Goal: Information Seeking & Learning: Find specific page/section

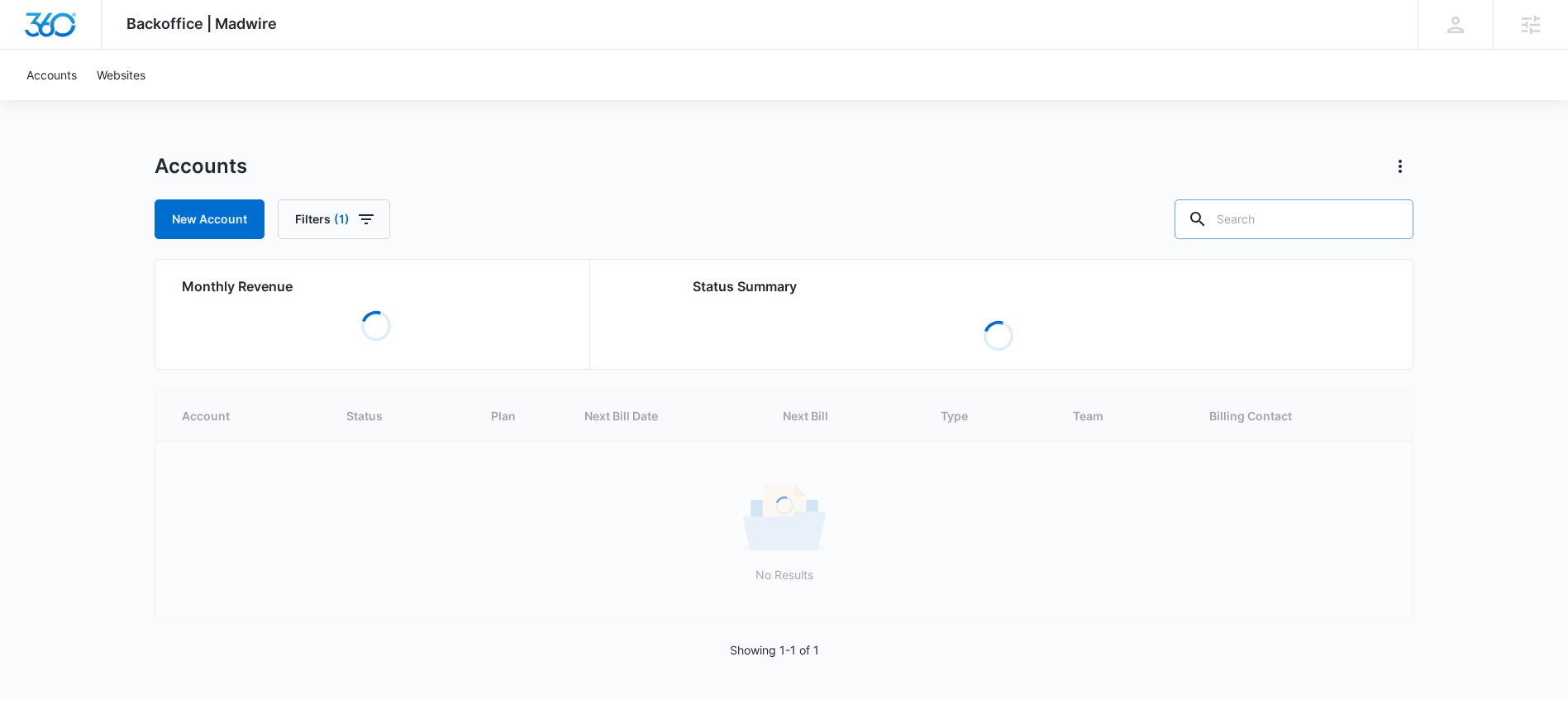
click at [1283, 232] on input "text" at bounding box center [1295, 219] width 239 height 39
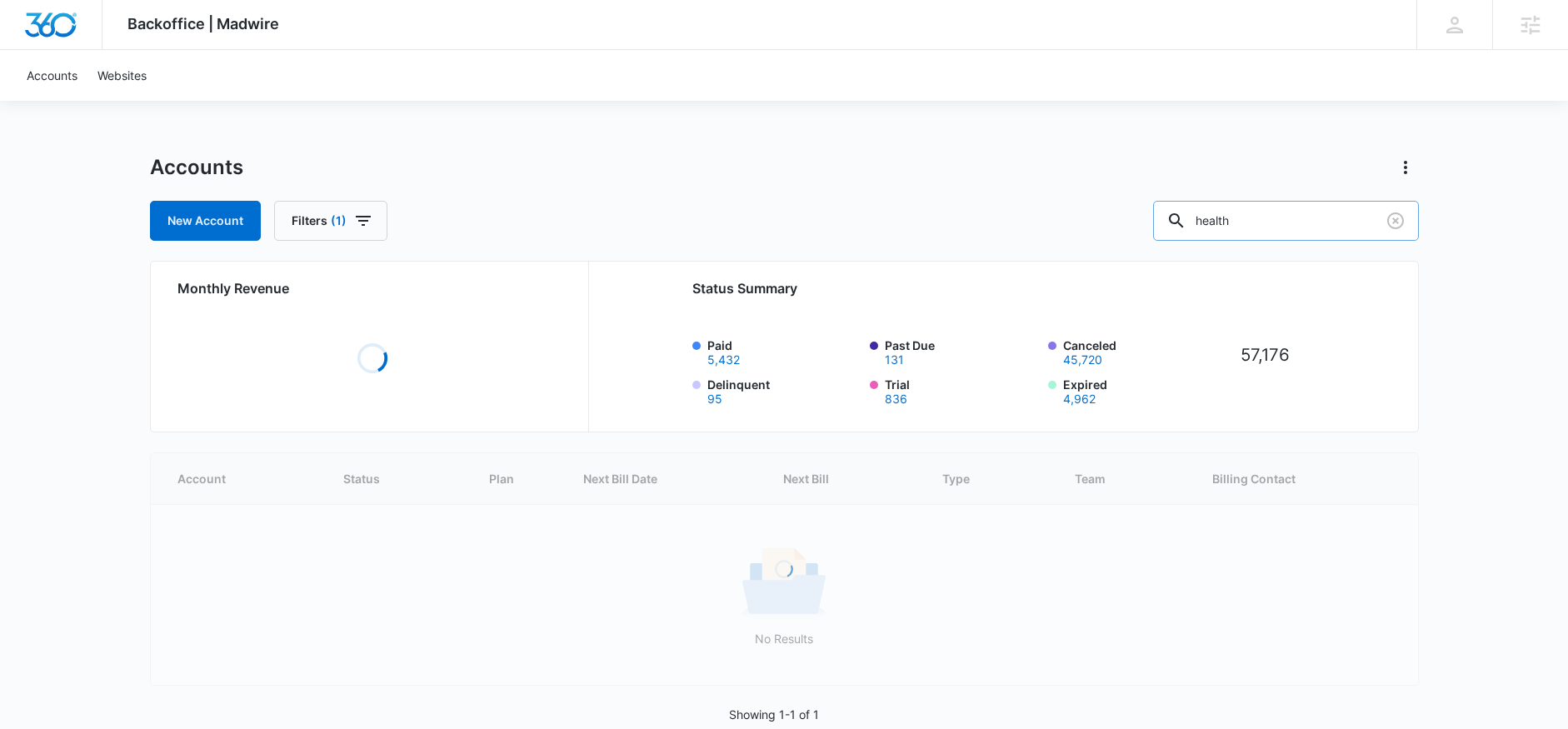
type input "health"
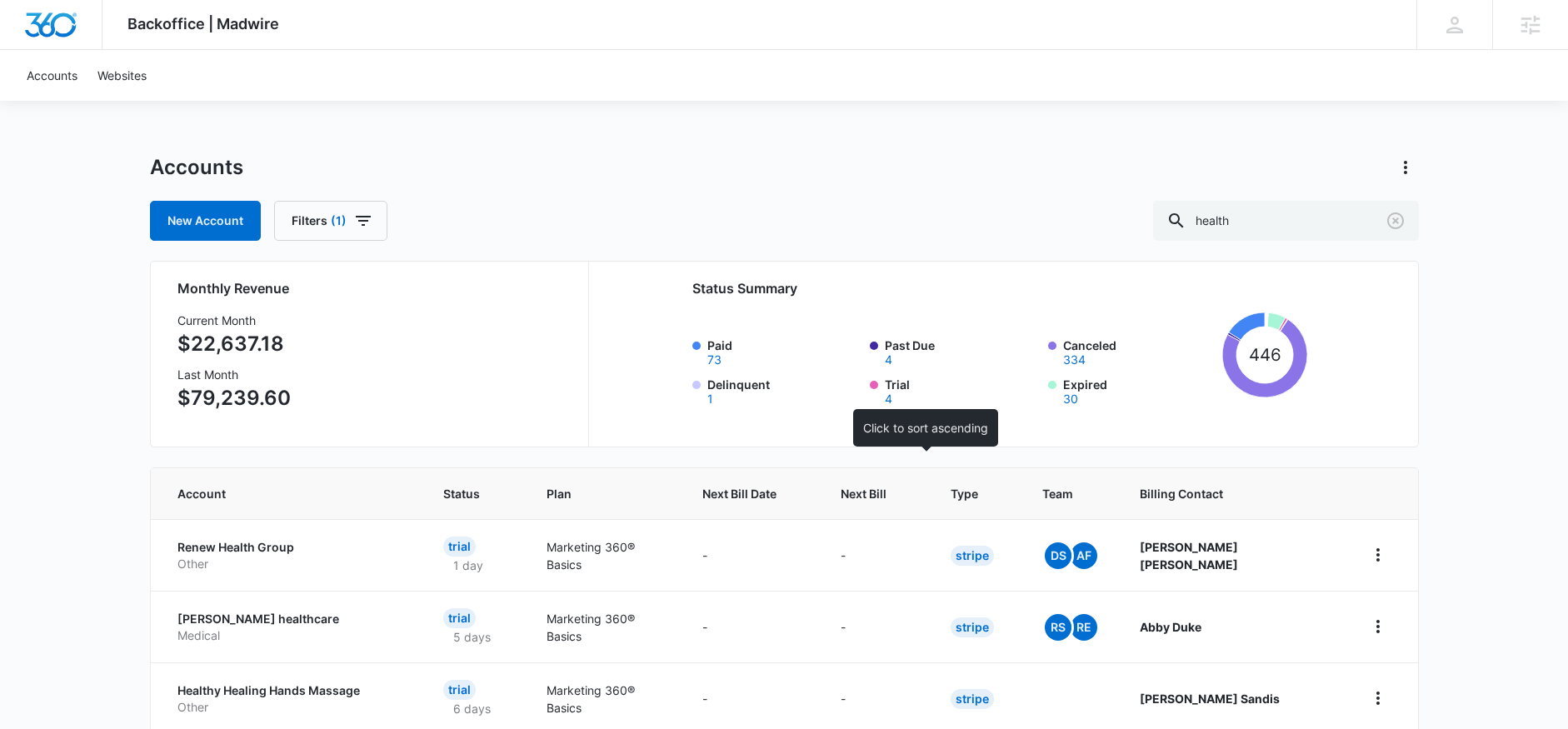
click at [886, 485] on span "Next Bill" at bounding box center [863, 493] width 46 height 17
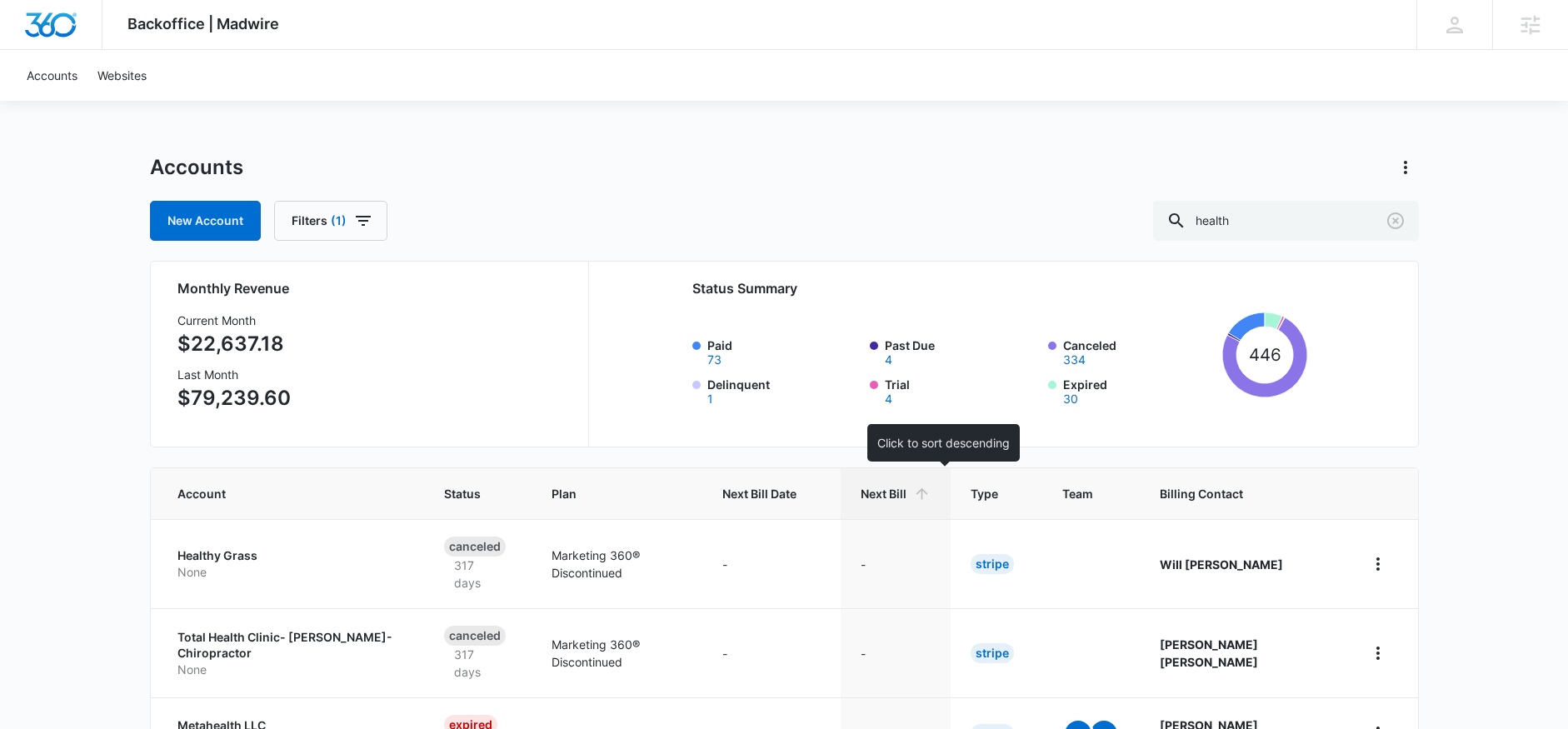
click at [901, 484] on th "Next Bill" at bounding box center [895, 493] width 110 height 50
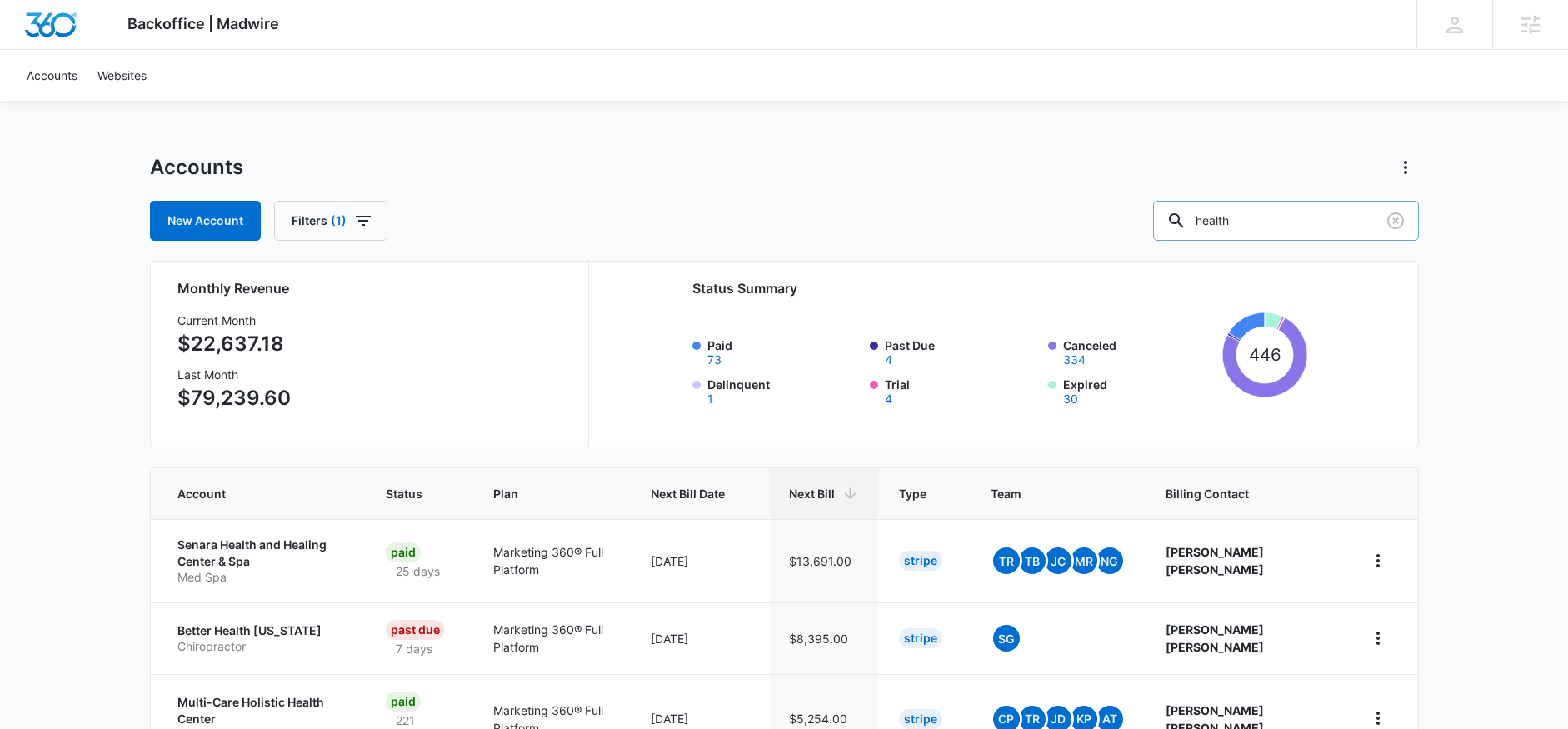
click at [1282, 209] on input "health" at bounding box center [1286, 220] width 266 height 40
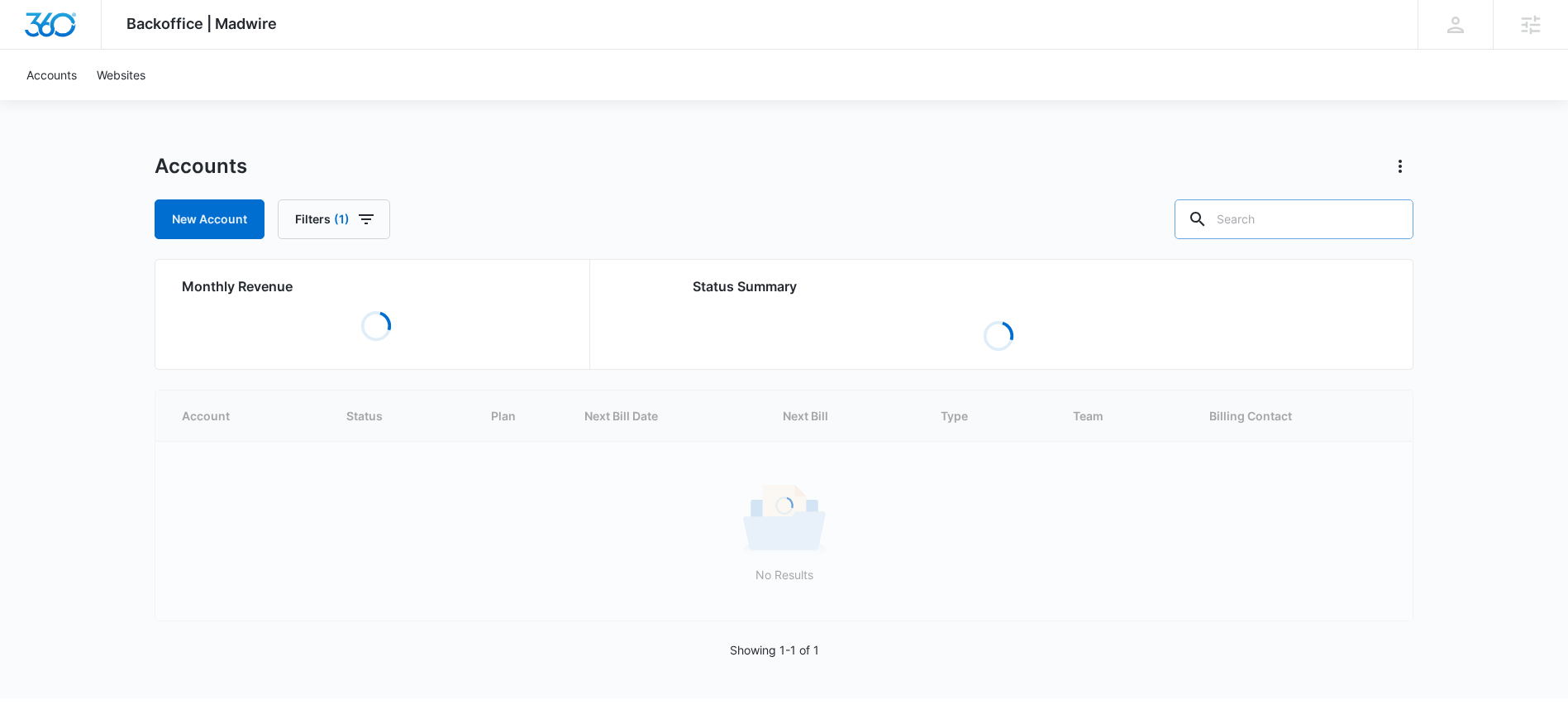
click at [1323, 206] on input "text" at bounding box center [1295, 219] width 239 height 39
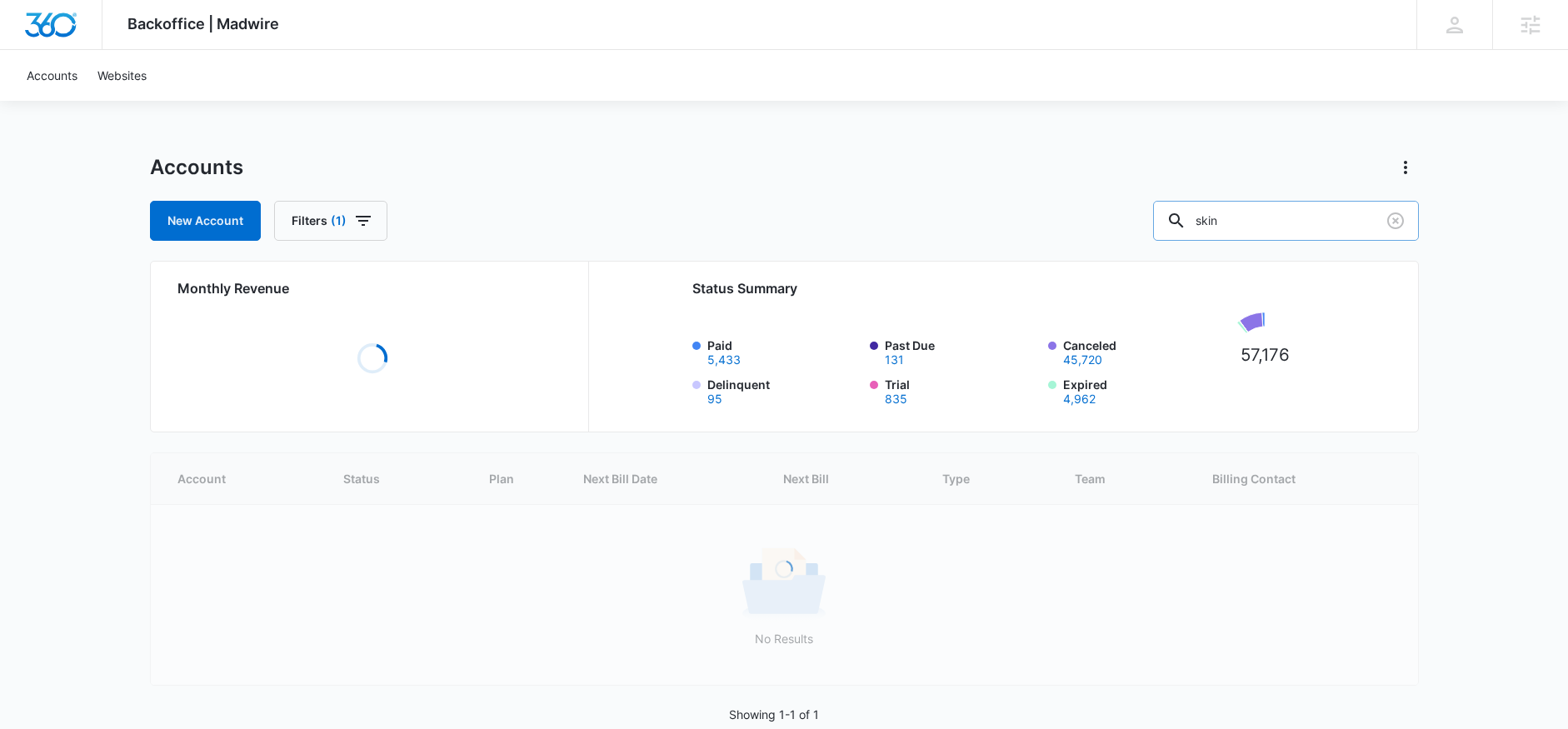
type input "skin"
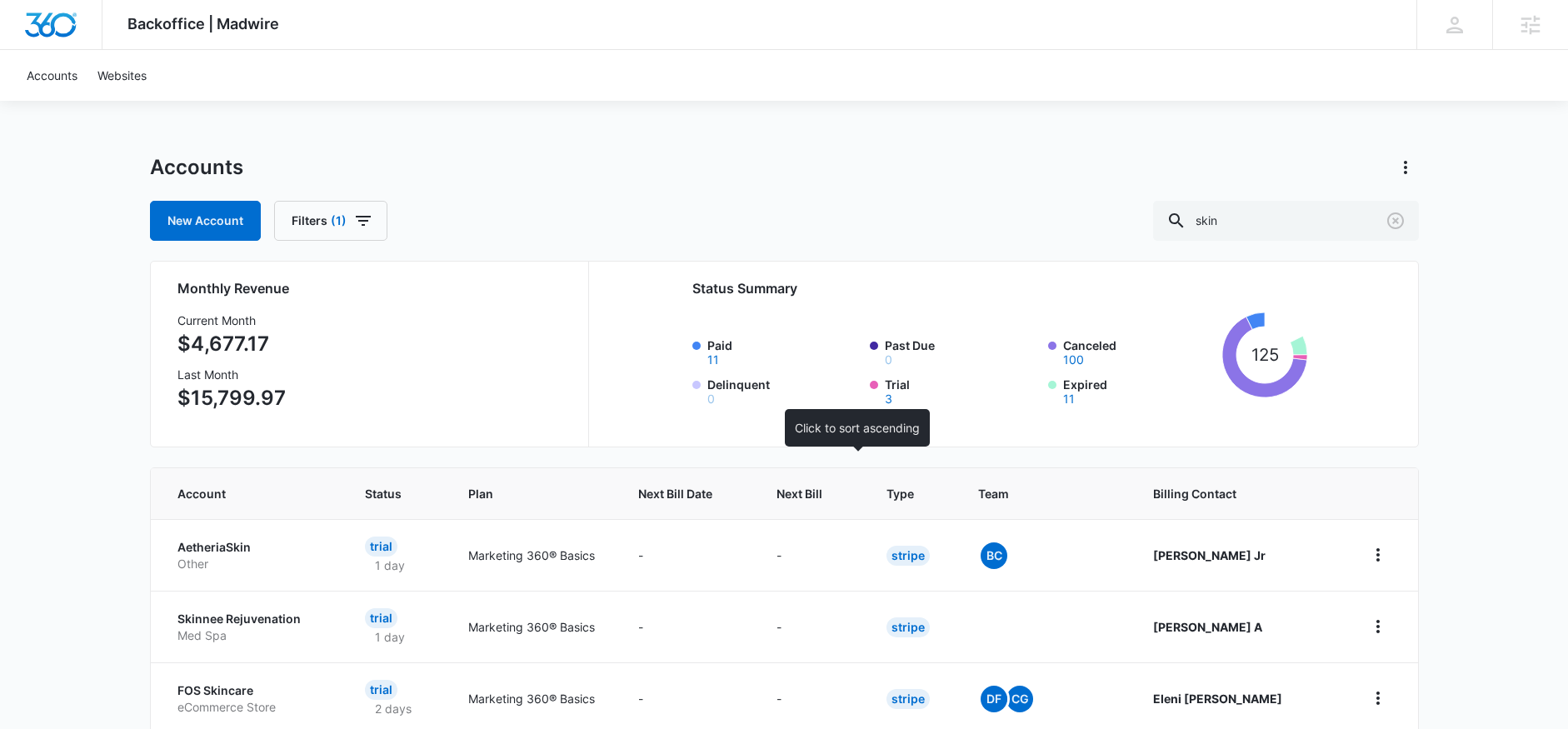
click at [822, 485] on span "Next Bill" at bounding box center [799, 493] width 46 height 17
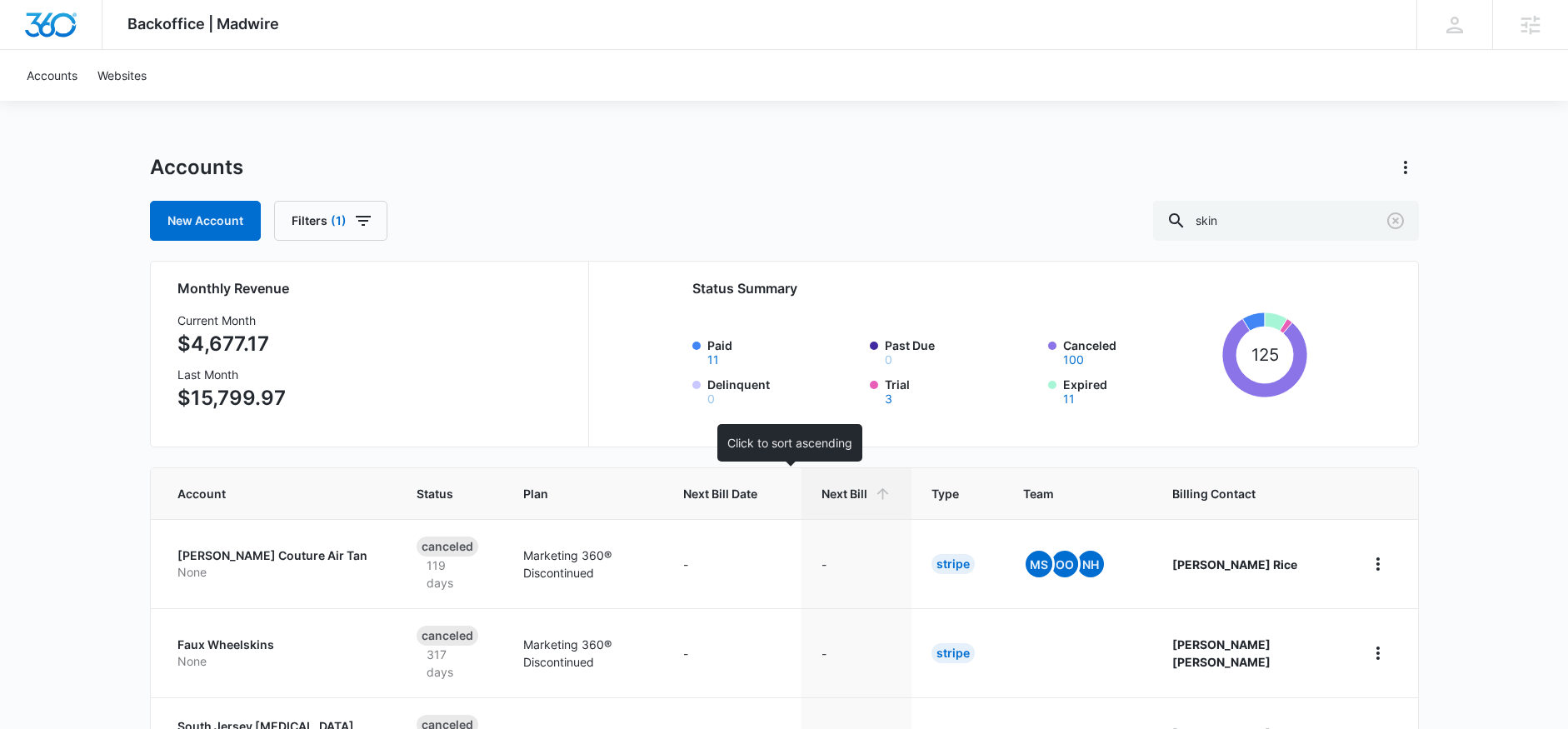
click at [801, 485] on th "Next Bill Date" at bounding box center [732, 493] width 139 height 50
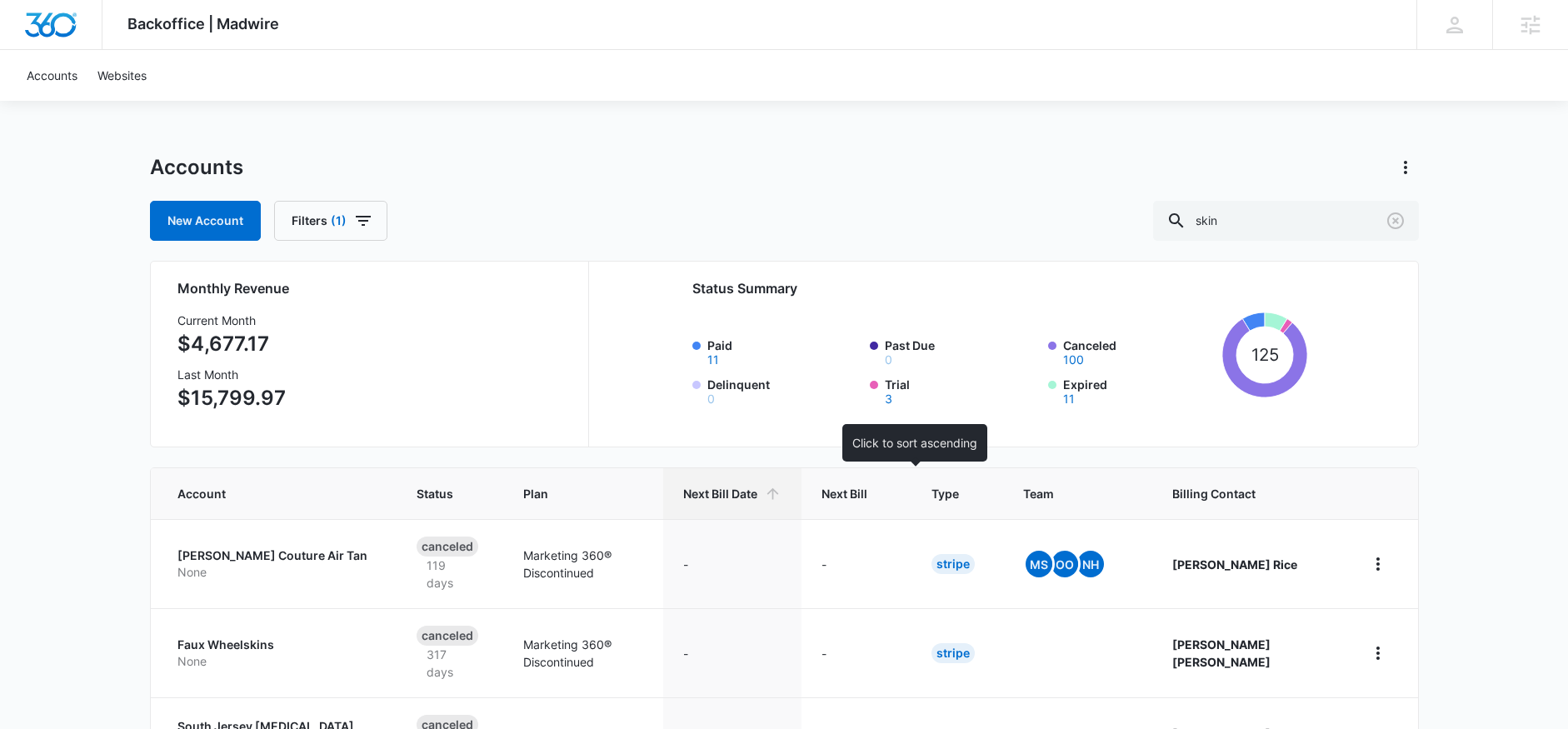
click at [867, 499] on span "Next Bill" at bounding box center [844, 493] width 46 height 17
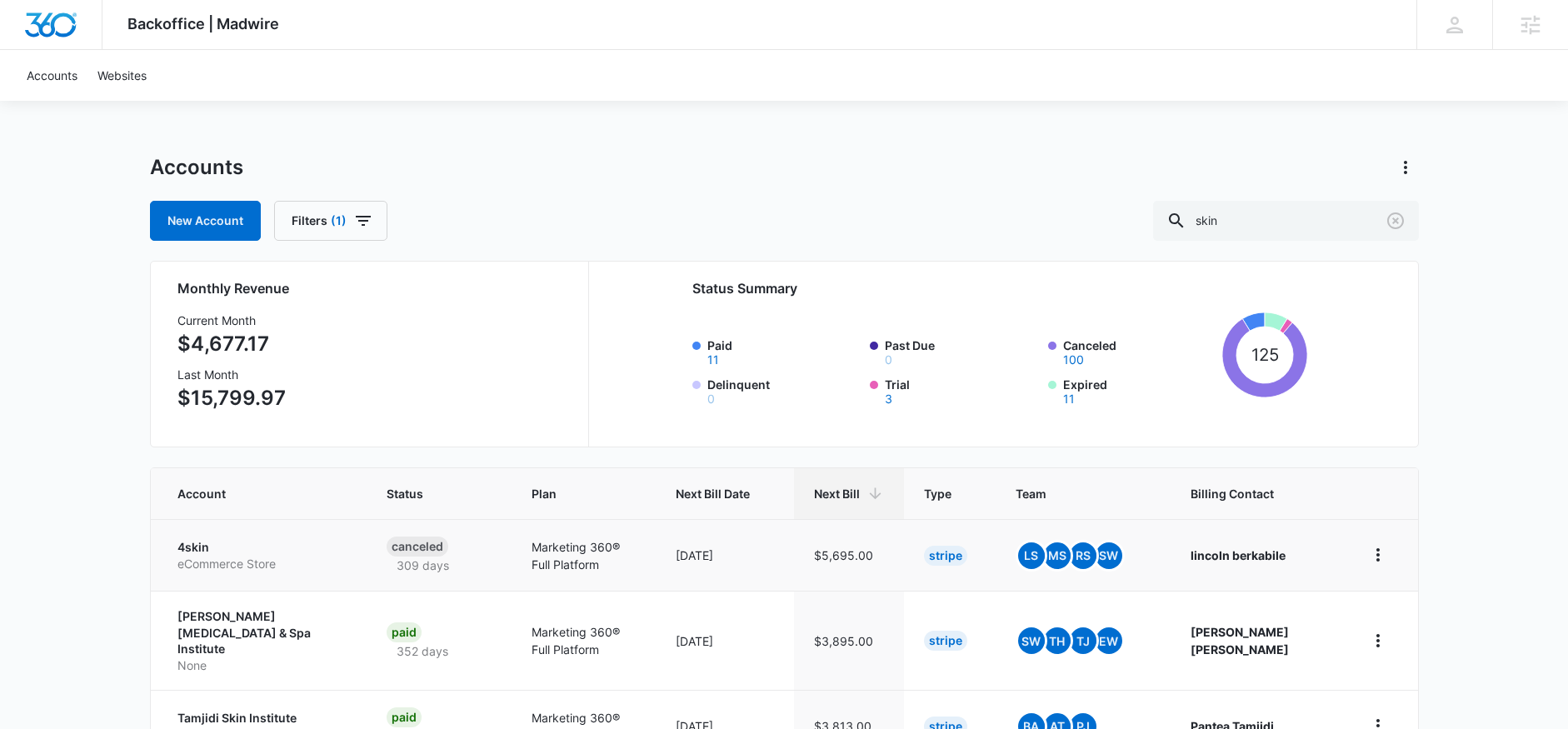
scroll to position [21, 0]
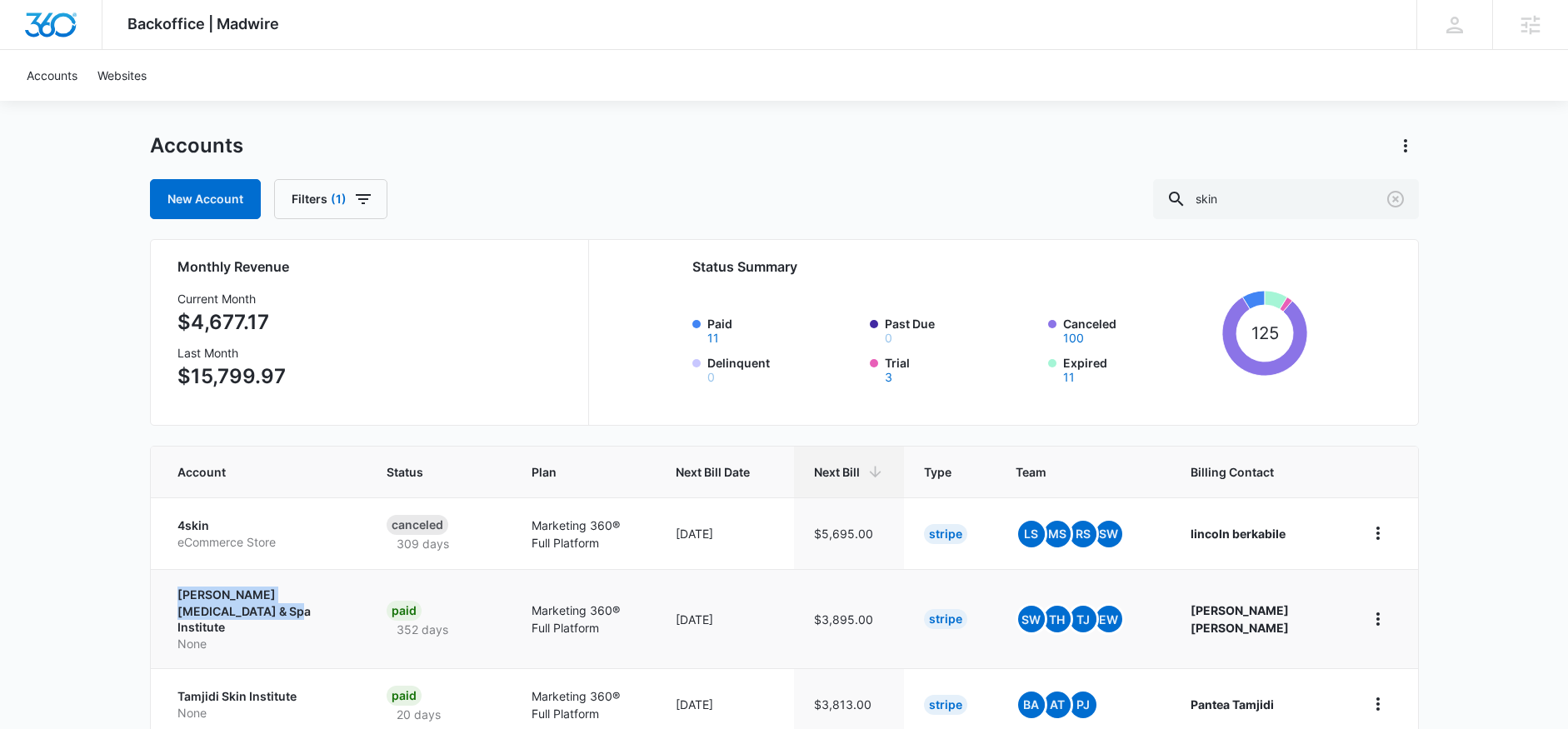
drag, startPoint x: 168, startPoint y: 585, endPoint x: 249, endPoint y: 612, distance: 85.4
click at [249, 612] on td "Estelle Skin Care & Spa Institute None" at bounding box center [258, 618] width 215 height 99
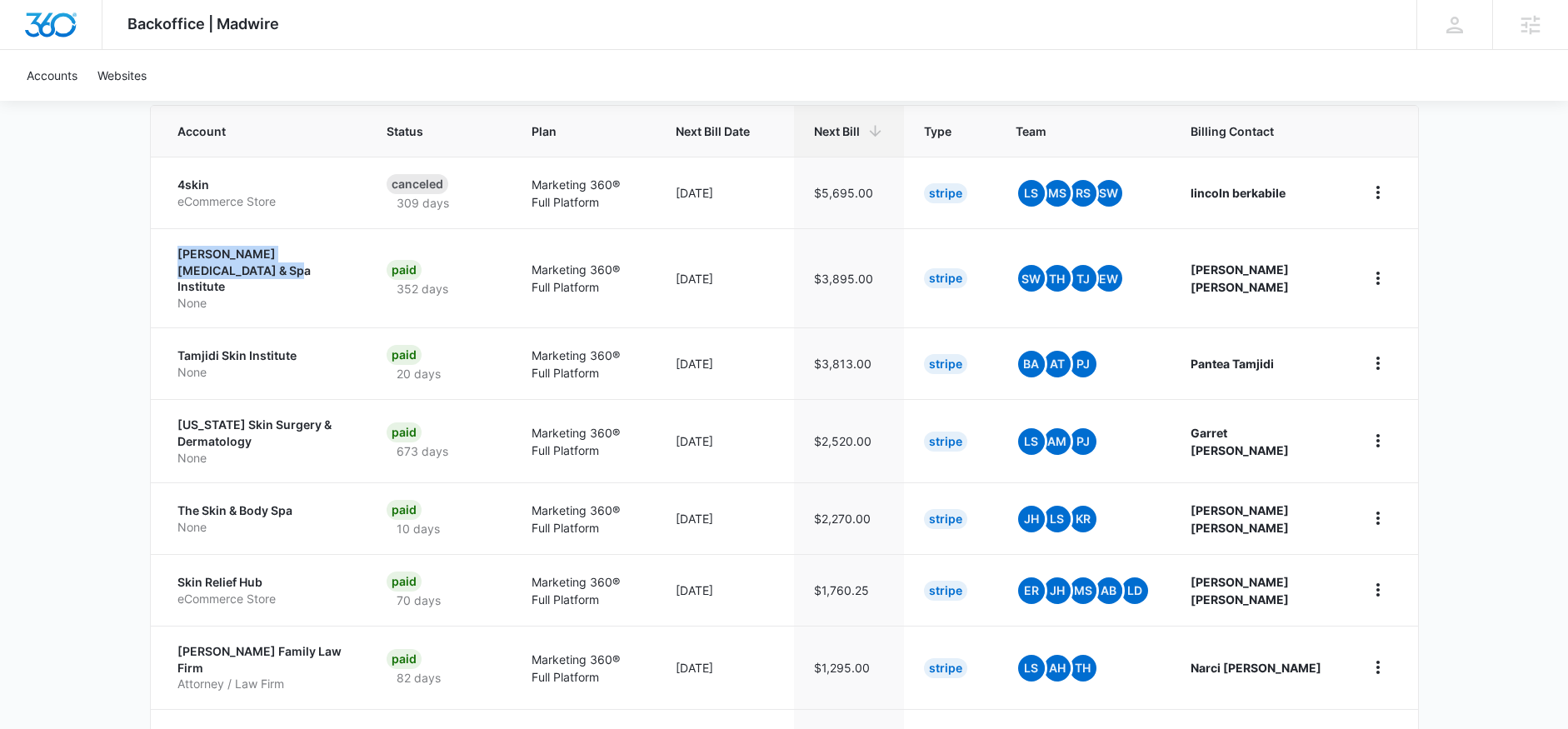
scroll to position [376, 0]
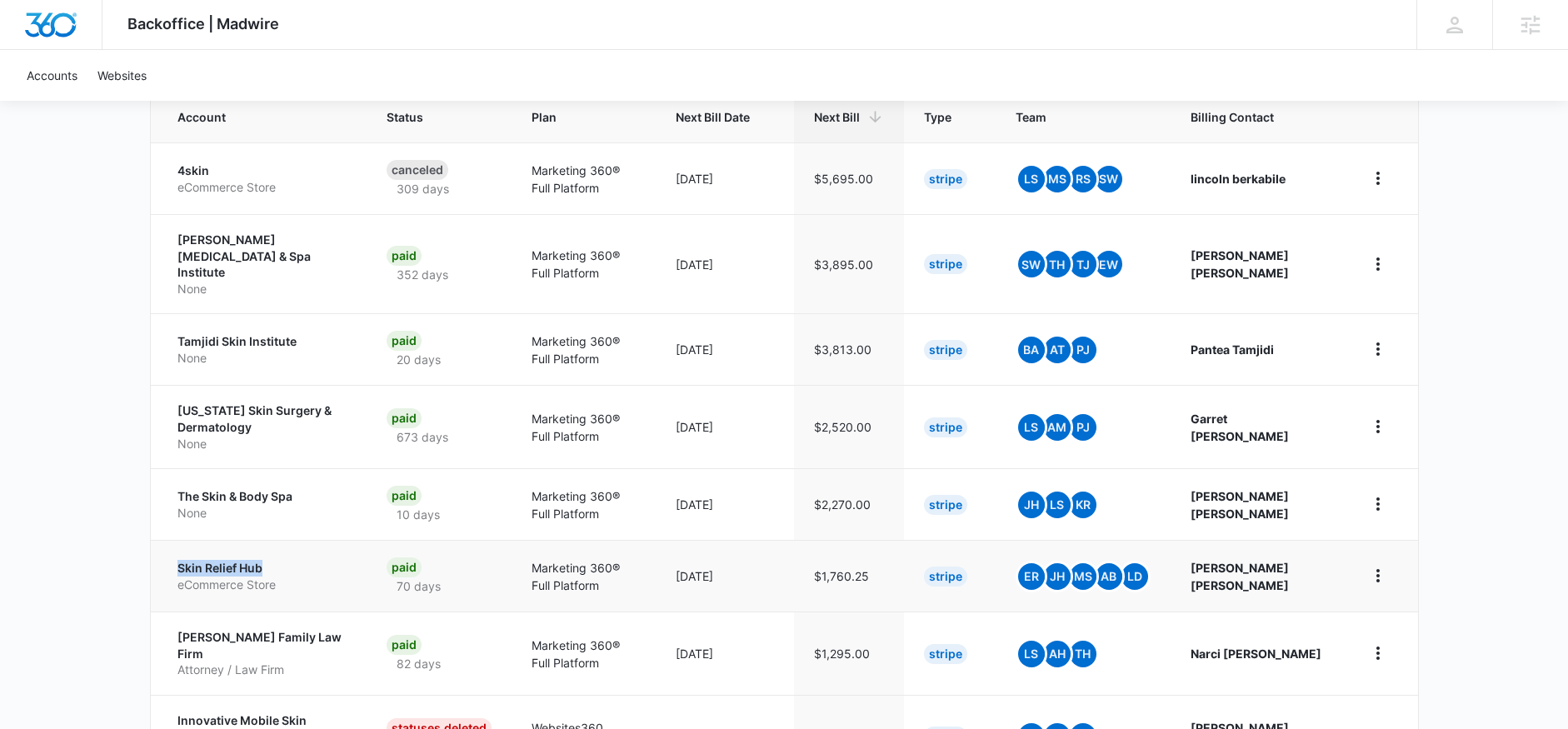
drag, startPoint x: 154, startPoint y: 539, endPoint x: 289, endPoint y: 544, distance: 135.1
click at [289, 544] on td "Skin Relief Hub eCommerce Store" at bounding box center [258, 576] width 215 height 72
copy p "Skin Relief Hub"
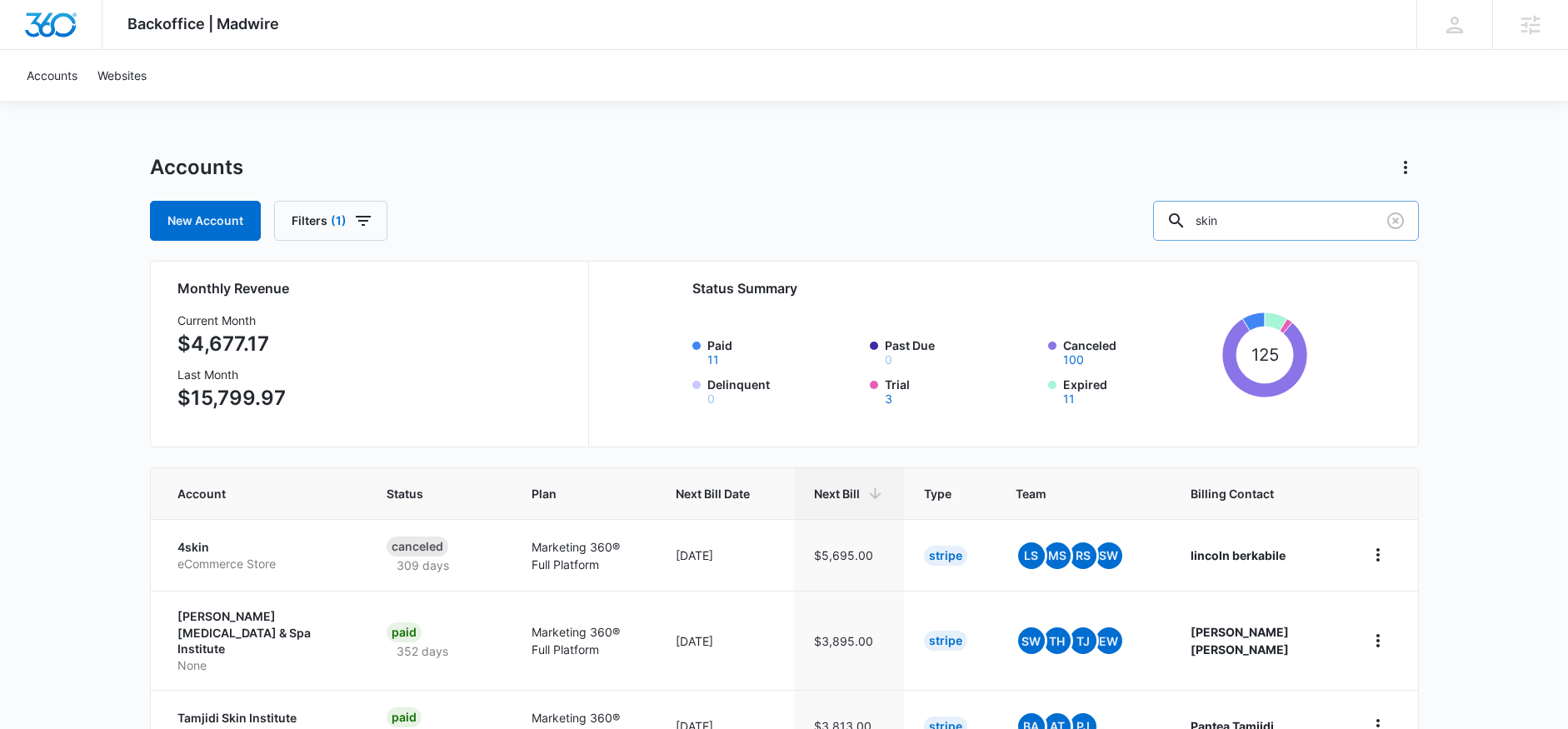
click at [1323, 220] on input "skin" at bounding box center [1286, 220] width 266 height 40
type input "bath"
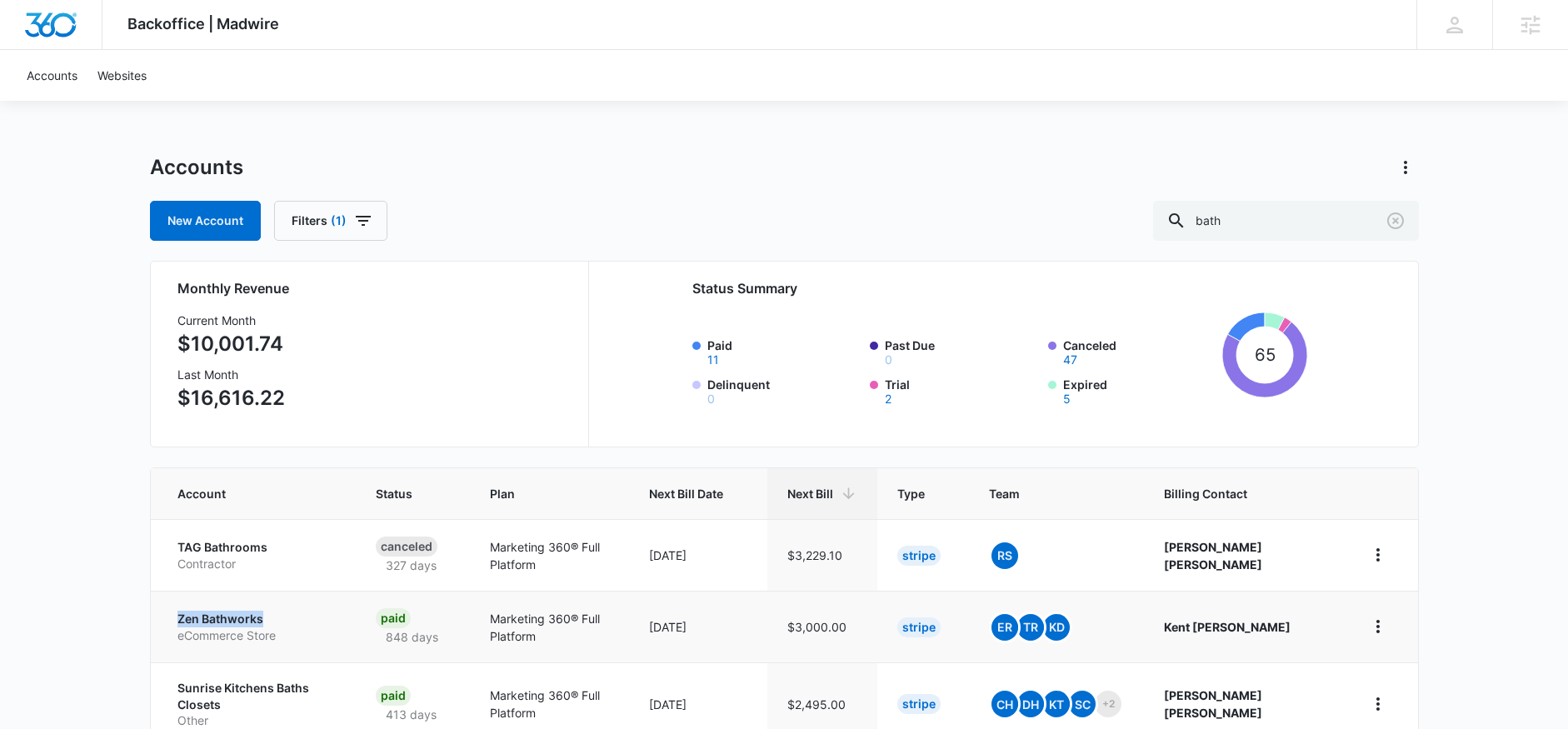
drag, startPoint x: 173, startPoint y: 620, endPoint x: 272, endPoint y: 617, distance: 99.0
click at [272, 617] on td "Zen Bathworks eCommerce Store" at bounding box center [253, 626] width 206 height 72
copy p "Zen Bathworks"
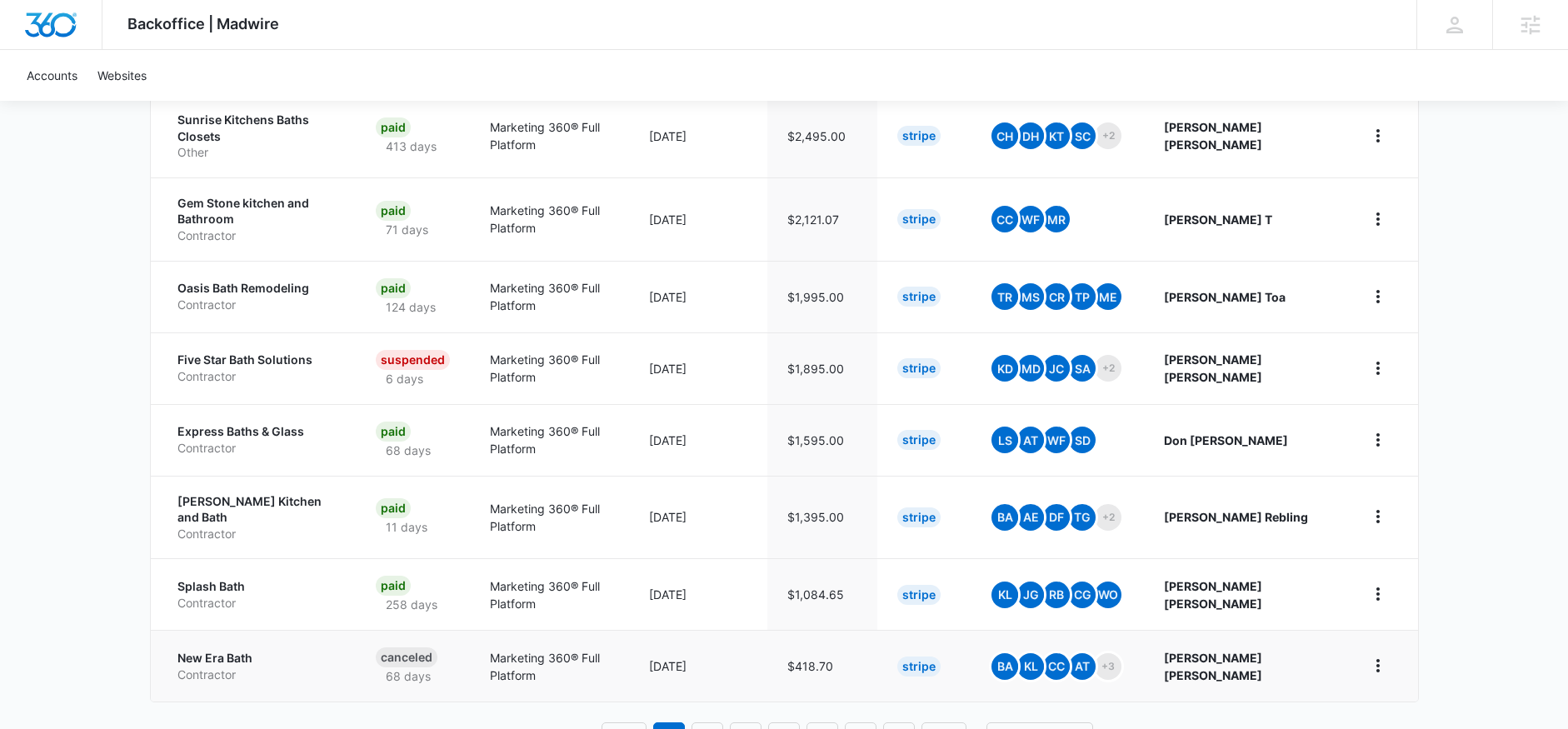
scroll to position [568, 0]
click at [738, 722] on link "3" at bounding box center [745, 738] width 32 height 32
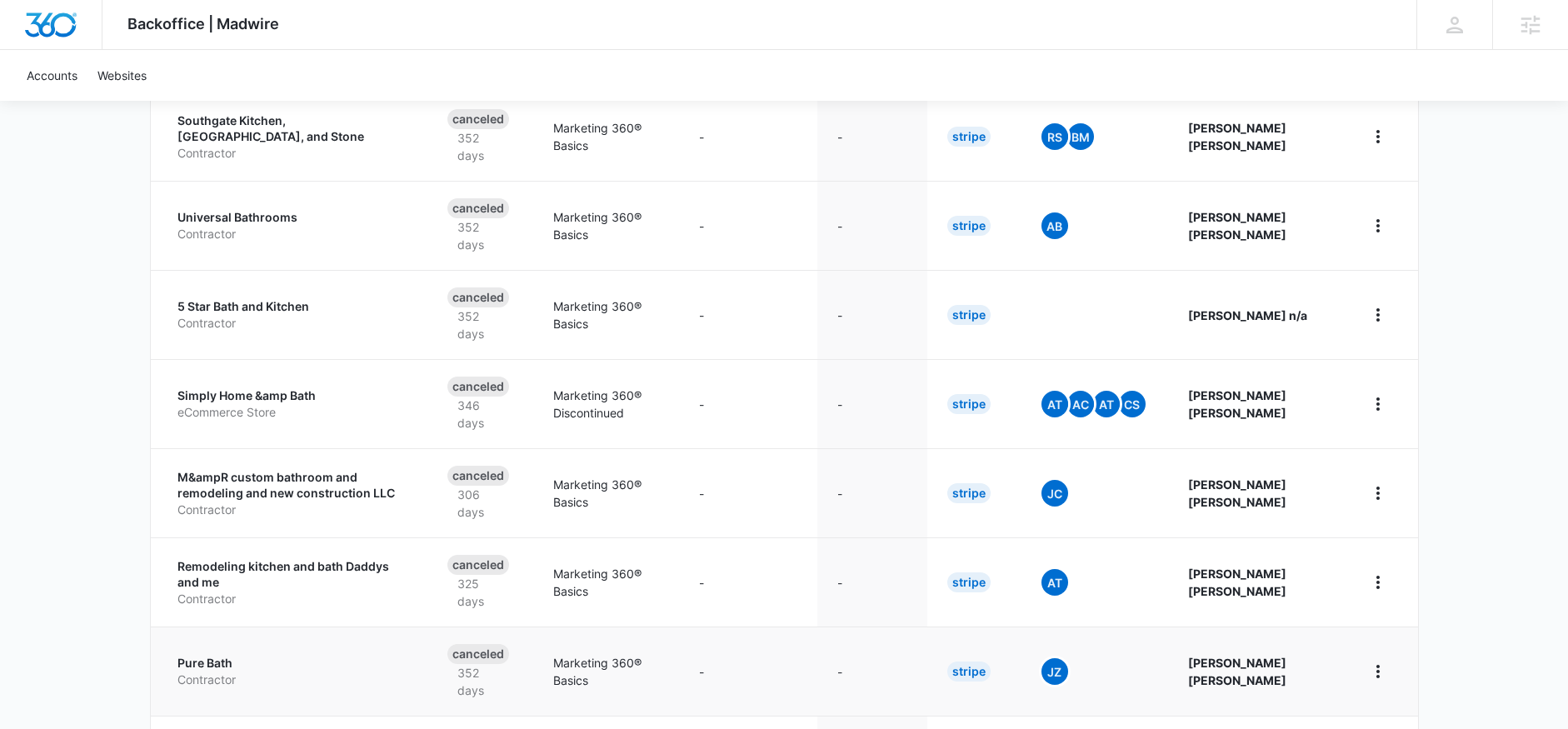
scroll to position [774, 0]
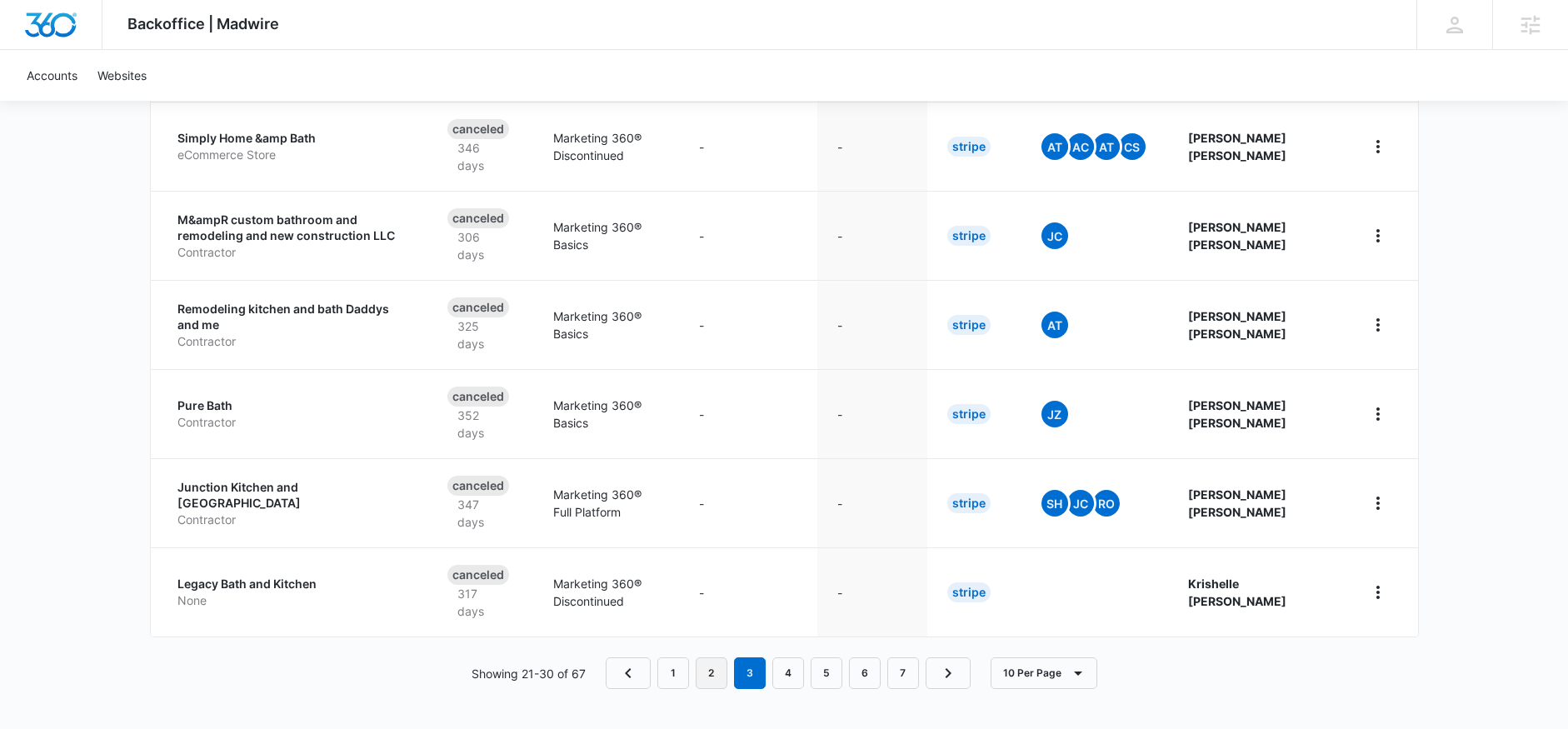
click at [703, 680] on link "2" at bounding box center [711, 673] width 32 height 32
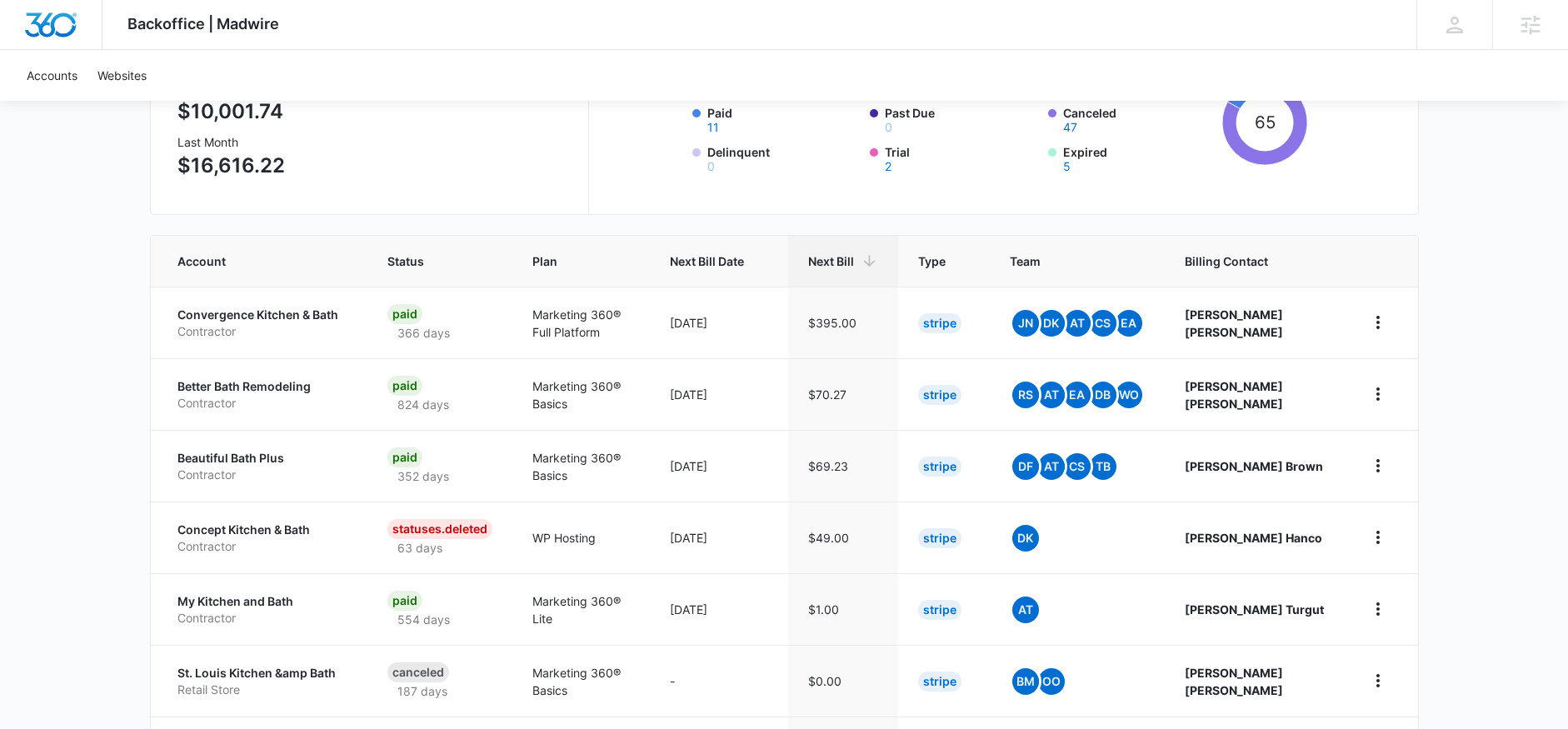
scroll to position [79, 0]
